Goal: Task Accomplishment & Management: Manage account settings

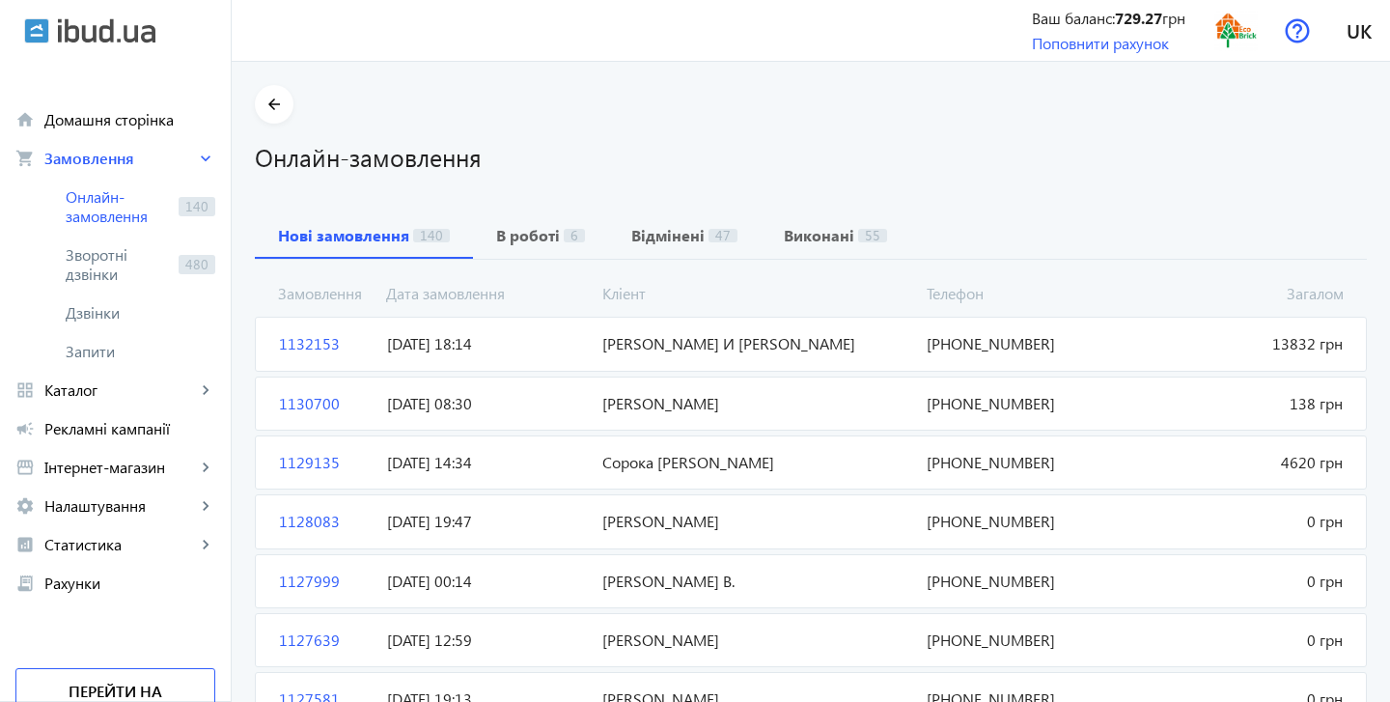
click at [559, 349] on span "[DATE] 18:14" at bounding box center [487, 343] width 216 height 21
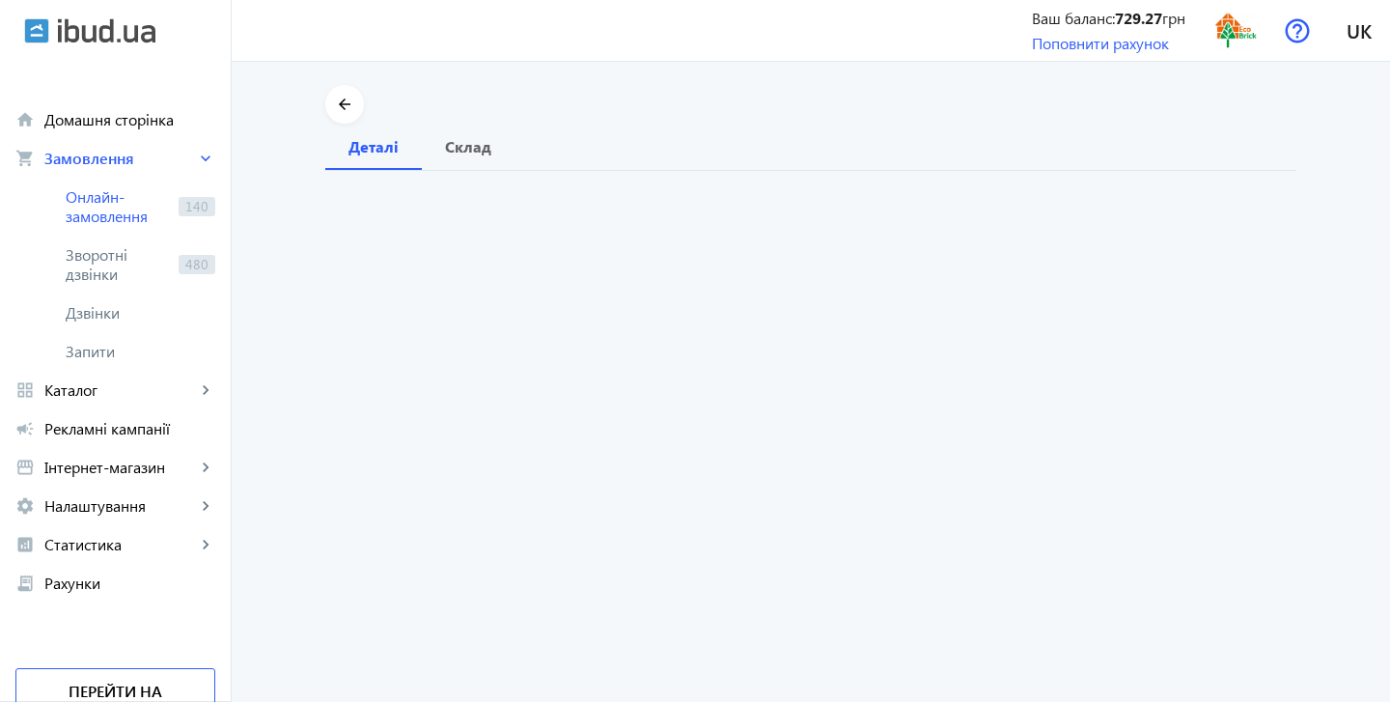
click at [559, 349] on order "arrow_back Деталі Склад" at bounding box center [811, 382] width 1159 height 640
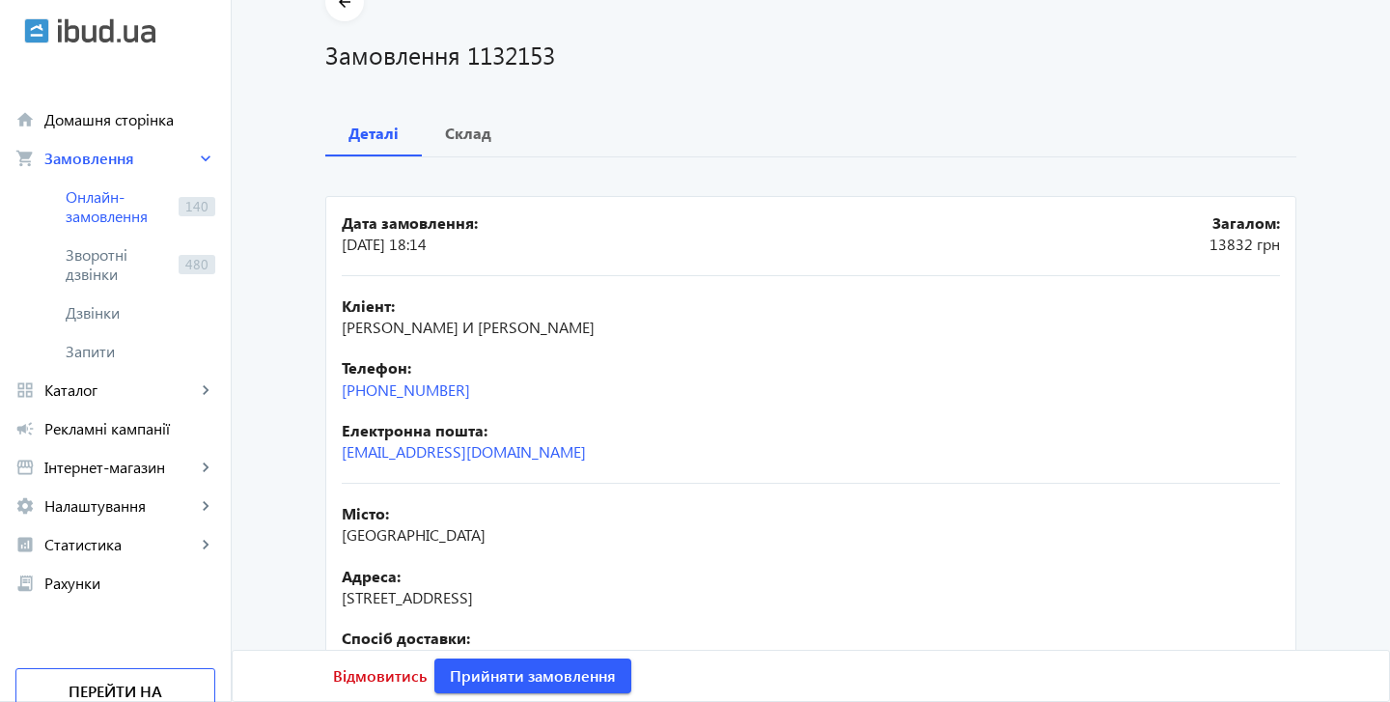
scroll to position [98, 0]
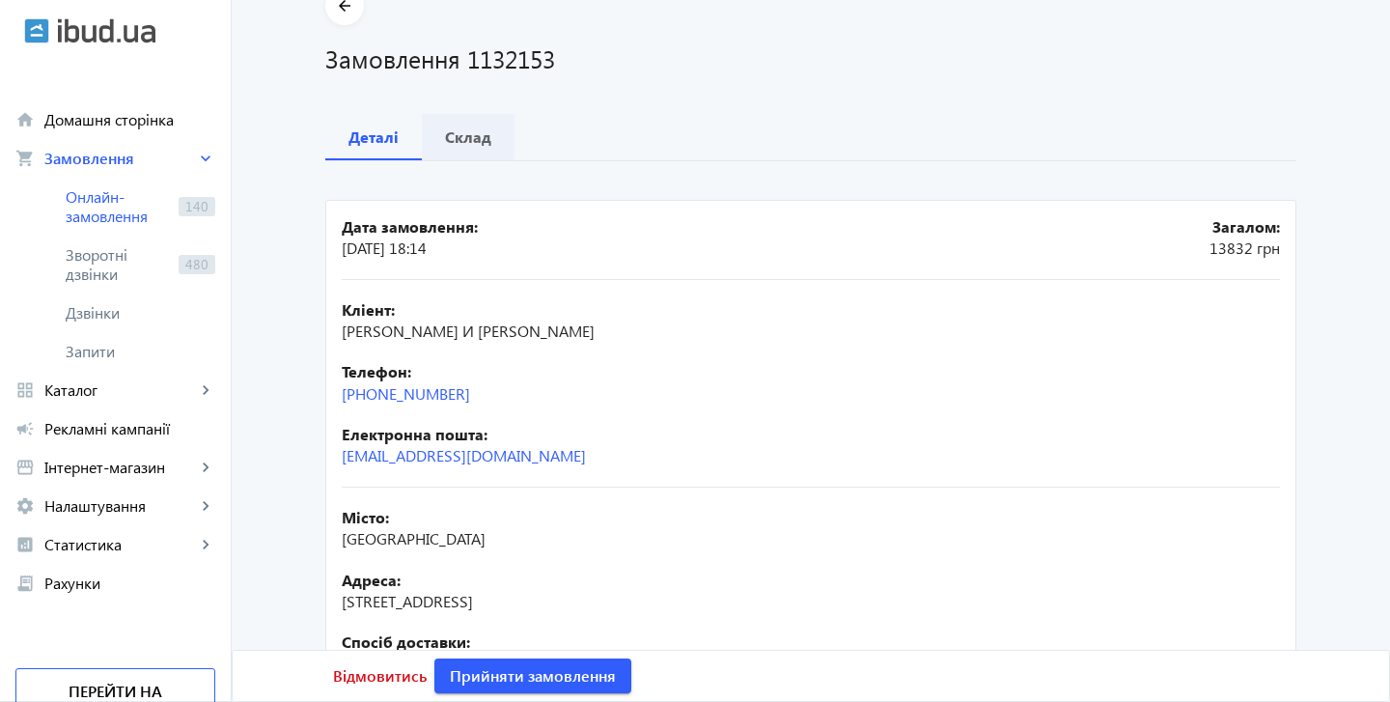
click at [475, 135] on b "Склад" at bounding box center [468, 136] width 46 height 15
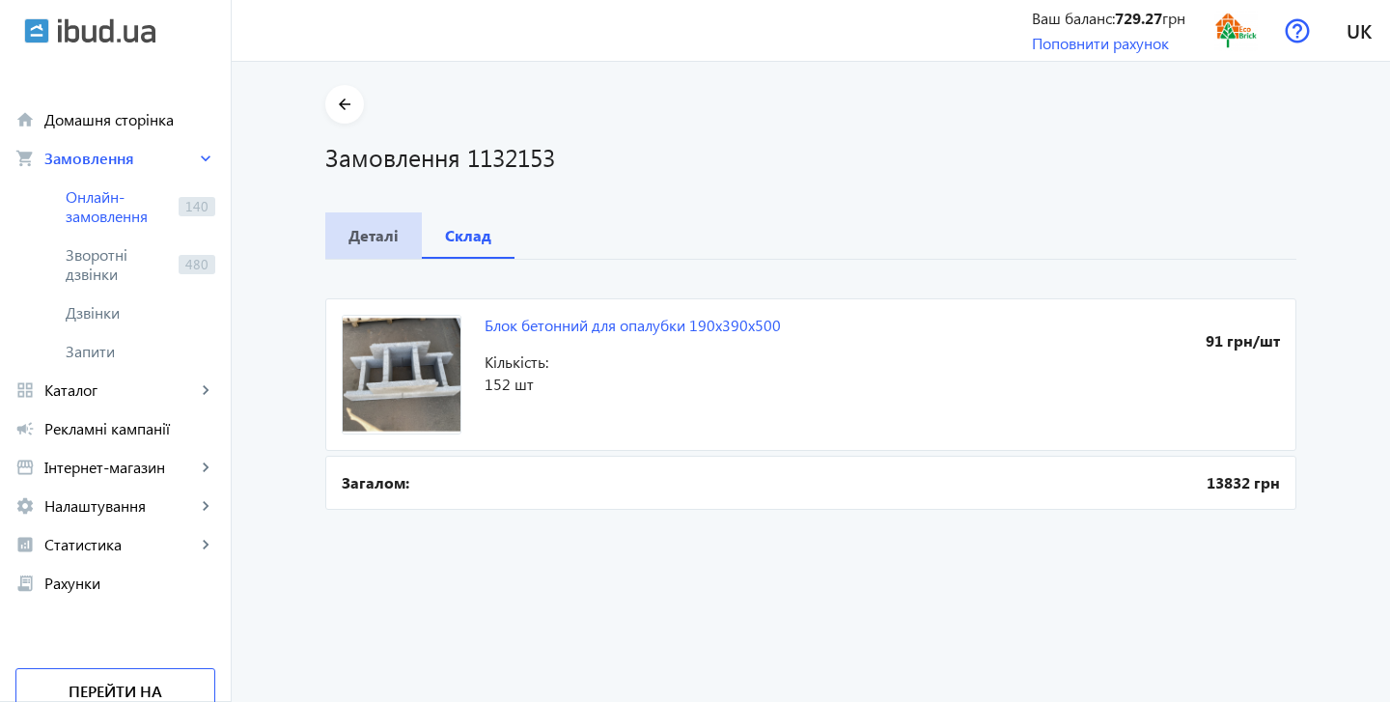
click at [384, 242] on b "Деталі" at bounding box center [374, 235] width 50 height 15
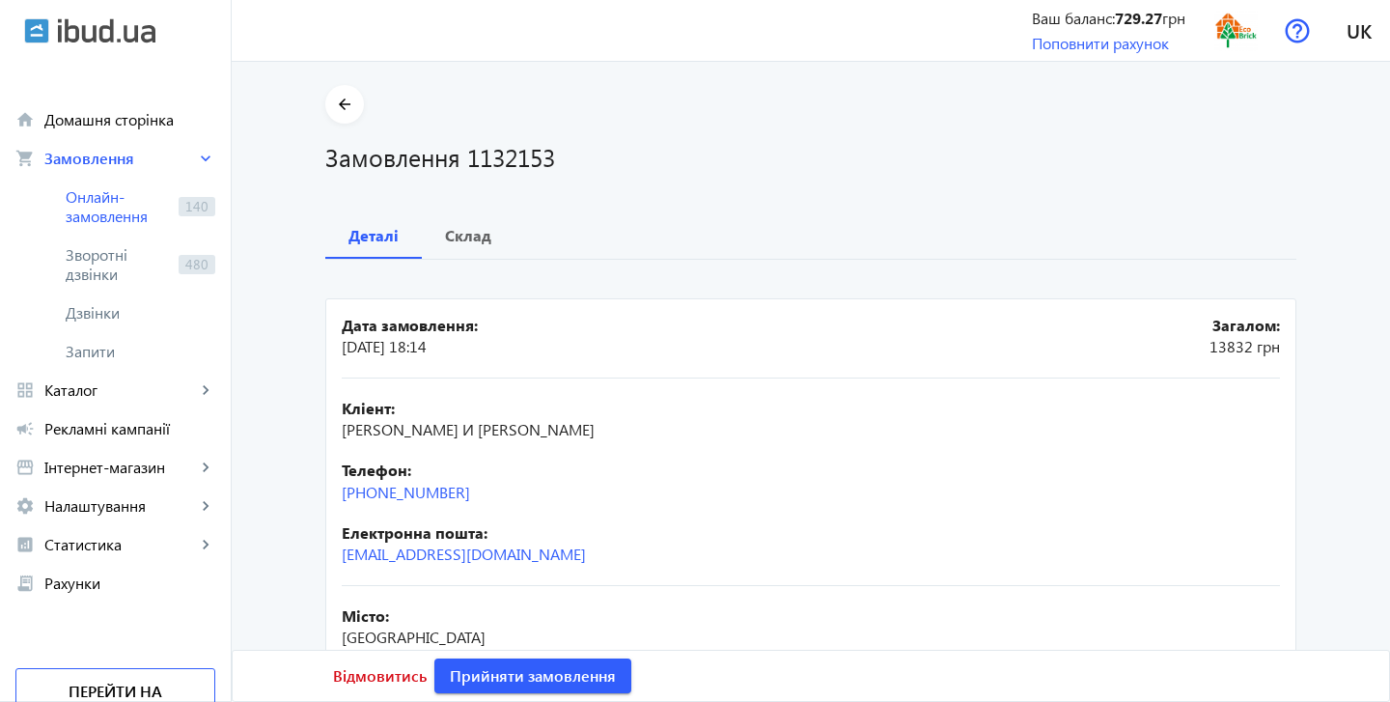
scroll to position [98, 0]
